Goal: Complete application form

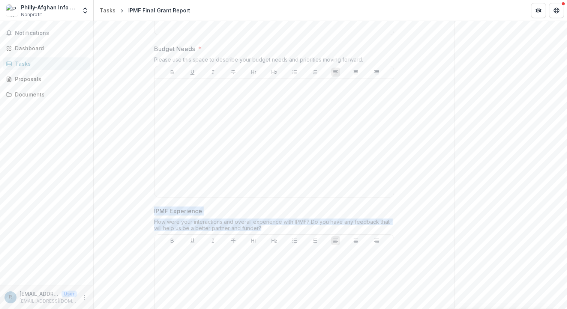
scroll to position [1345, 0]
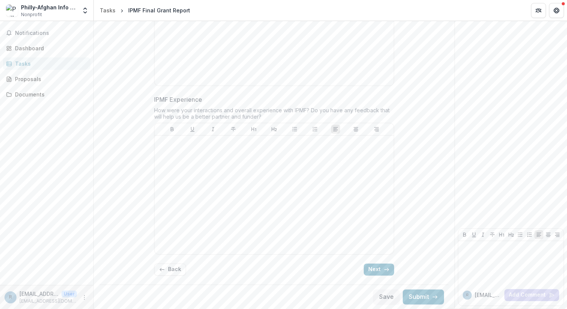
click at [386, 272] on button "Next" at bounding box center [379, 269] width 30 height 12
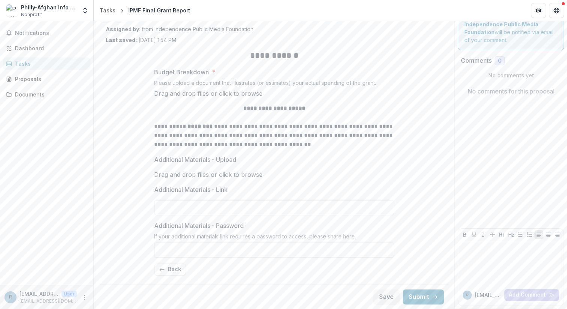
scroll to position [89, 0]
click at [396, 135] on div "**********" at bounding box center [274, 162] width 252 height 237
click at [176, 273] on button "Back" at bounding box center [170, 269] width 32 height 12
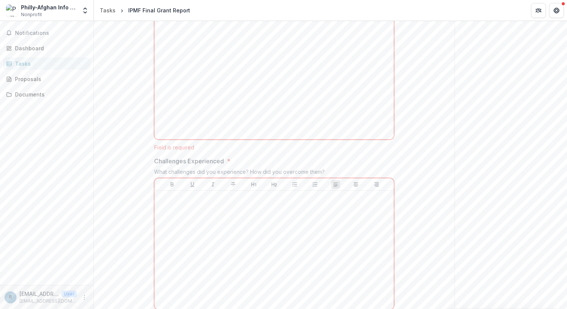
scroll to position [0, 0]
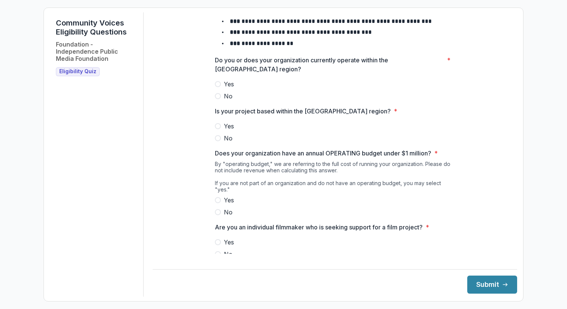
scroll to position [72, 0]
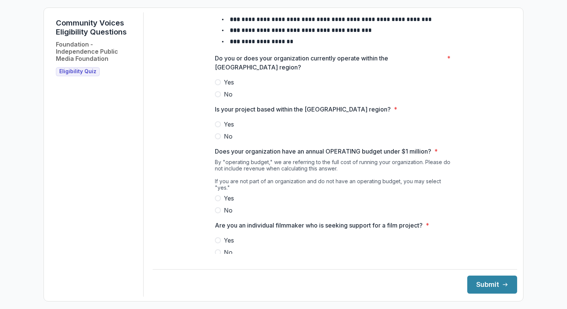
click at [230, 86] on span "Yes" at bounding box center [229, 82] width 10 height 9
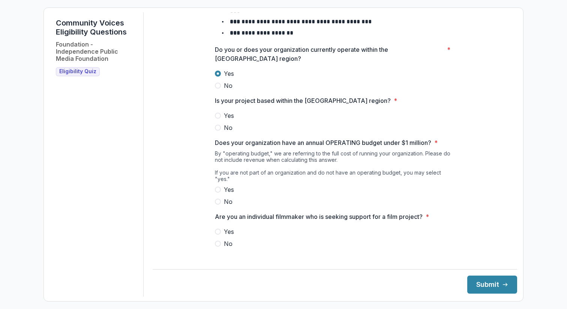
click at [229, 120] on span "Yes" at bounding box center [229, 115] width 10 height 9
click at [230, 198] on span "No" at bounding box center [228, 201] width 9 height 9
click at [228, 202] on span "No" at bounding box center [228, 201] width 9 height 9
click at [228, 242] on span "No" at bounding box center [228, 243] width 9 height 9
click at [492, 286] on button "Submit" at bounding box center [492, 284] width 50 height 18
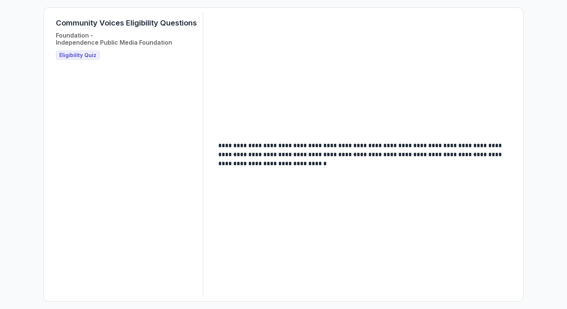
click at [81, 55] on span "Eligibility Quiz" at bounding box center [77, 55] width 37 height 6
